Goal: Task Accomplishment & Management: Manage account settings

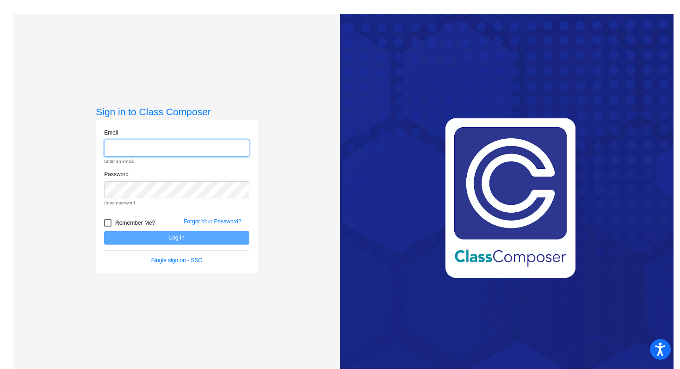
click at [126, 147] on input "email" at bounding box center [176, 148] width 145 height 17
type input "[EMAIL_ADDRESS][DOMAIN_NAME]"
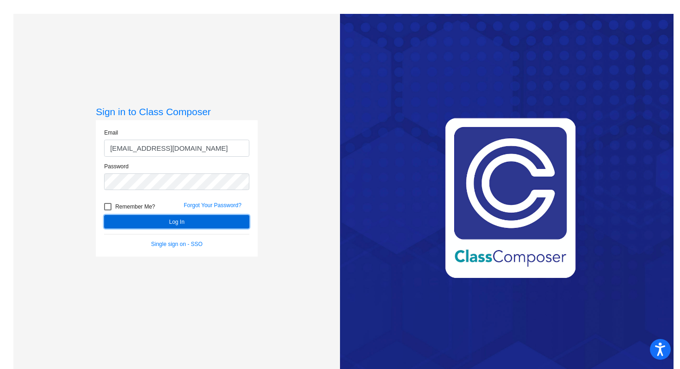
click at [166, 223] on button "Log In" at bounding box center [176, 221] width 145 height 13
click at [173, 224] on button "Log In" at bounding box center [176, 221] width 145 height 13
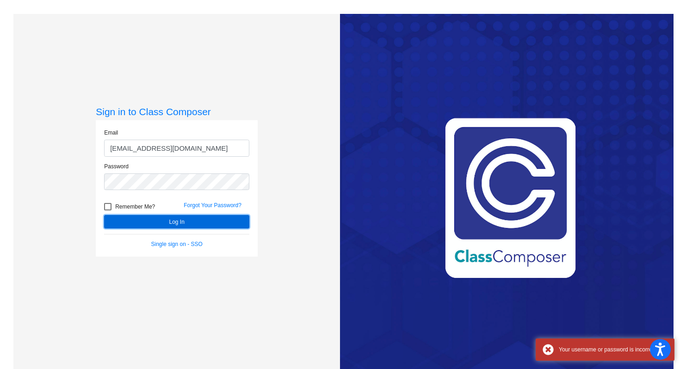
click at [173, 224] on button "Log In" at bounding box center [176, 221] width 145 height 13
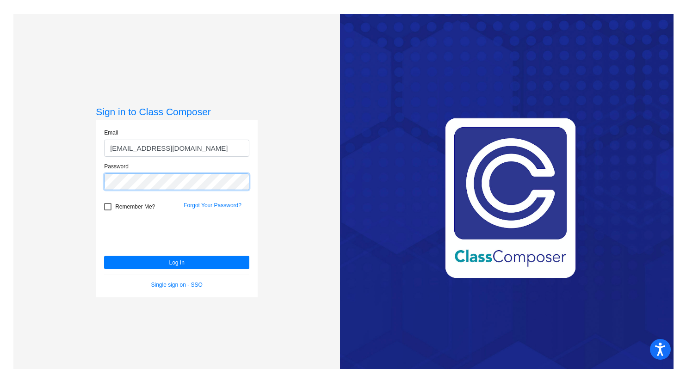
click at [104, 256] on button "Log In" at bounding box center [176, 262] width 145 height 13
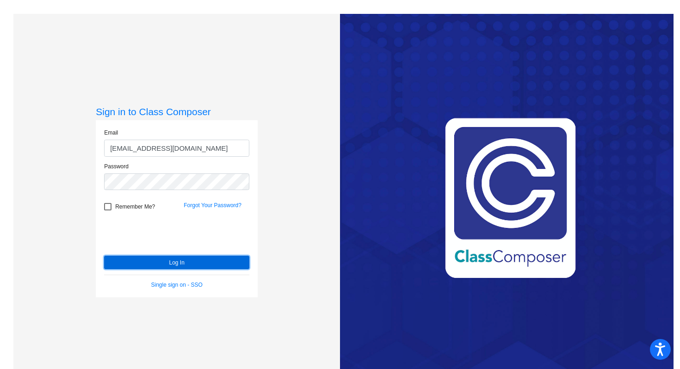
click at [141, 260] on button "Log In" at bounding box center [176, 262] width 145 height 13
click at [142, 263] on button "Log In" at bounding box center [176, 262] width 145 height 13
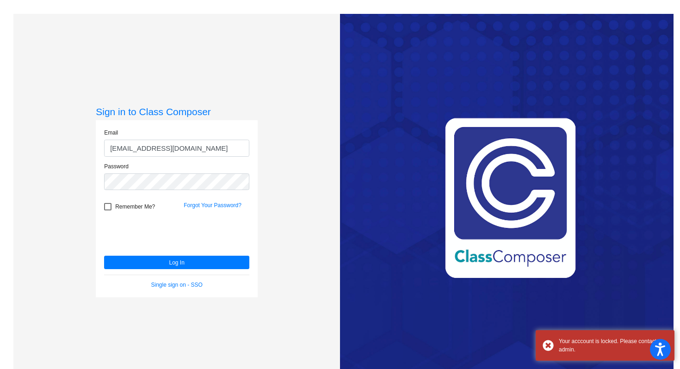
click at [168, 199] on div "Remember Me? Forgot Your Password?" at bounding box center [176, 205] width 159 height 19
click at [168, 190] on div "Password" at bounding box center [176, 179] width 159 height 34
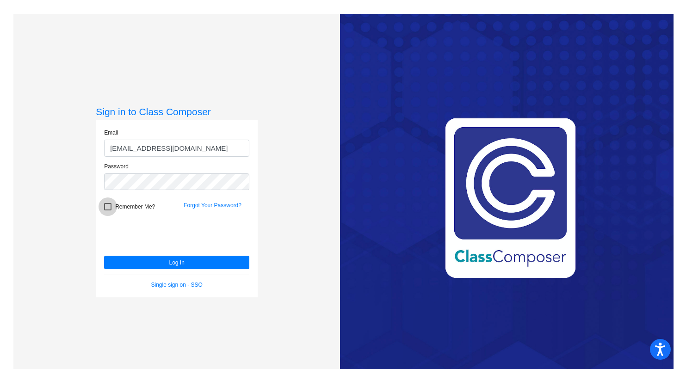
click at [118, 211] on span "Remember Me?" at bounding box center [135, 206] width 40 height 11
click at [108, 211] on input "Remember Me?" at bounding box center [107, 210] width 0 height 0
checkbox input "true"
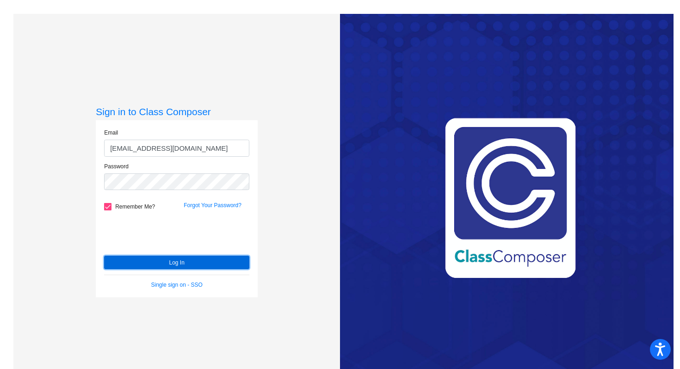
click at [124, 262] on button "Log In" at bounding box center [176, 262] width 145 height 13
